Goal: Transaction & Acquisition: Download file/media

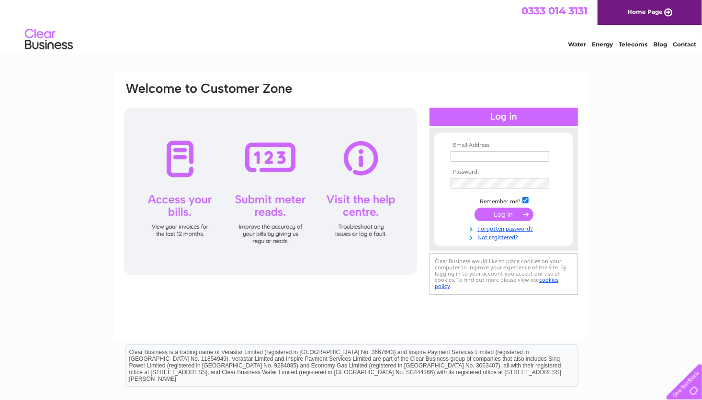
type input "[EMAIL_ADDRESS][DOMAIN_NAME]"
drag, startPoint x: 66, startPoint y: 211, endPoint x: 76, endPoint y: 213, distance: 9.8
click at [70, 213] on div "Email Address: manager@nscinema.co.uk Password: Forgotten password?" at bounding box center [351, 288] width 702 height 432
click at [490, 214] on input "submit" at bounding box center [503, 214] width 59 height 13
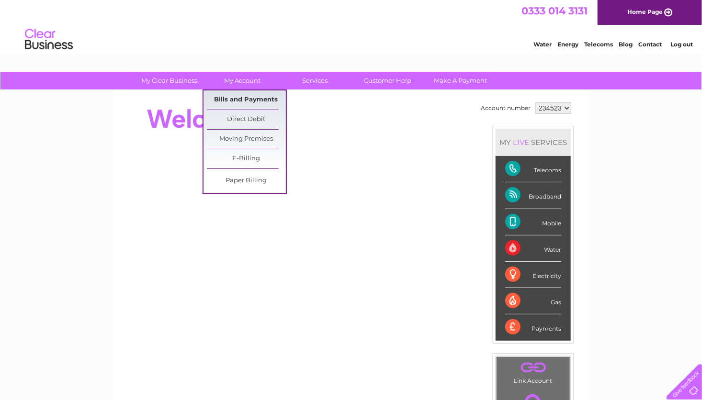
click at [265, 96] on link "Bills and Payments" at bounding box center [246, 99] width 79 height 19
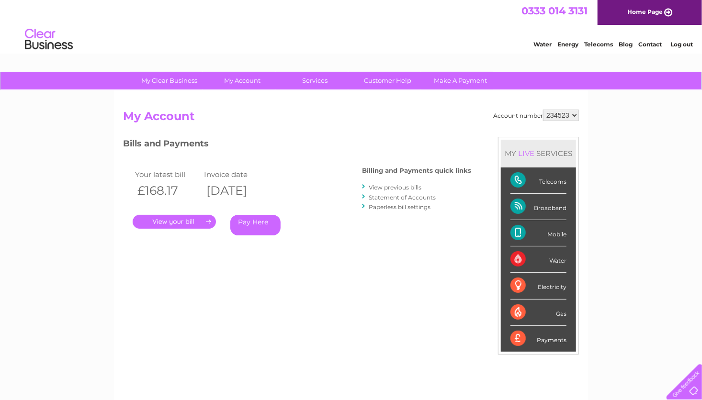
click at [190, 220] on link "." at bounding box center [174, 222] width 83 height 14
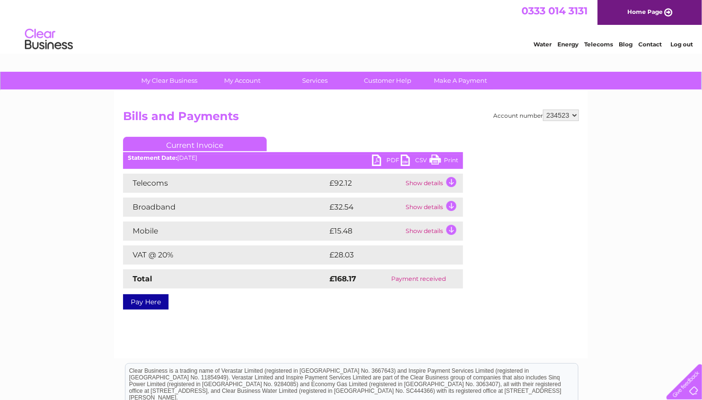
click at [388, 158] on link "PDF" at bounding box center [386, 162] width 29 height 14
